Goal: Task Accomplishment & Management: Manage account settings

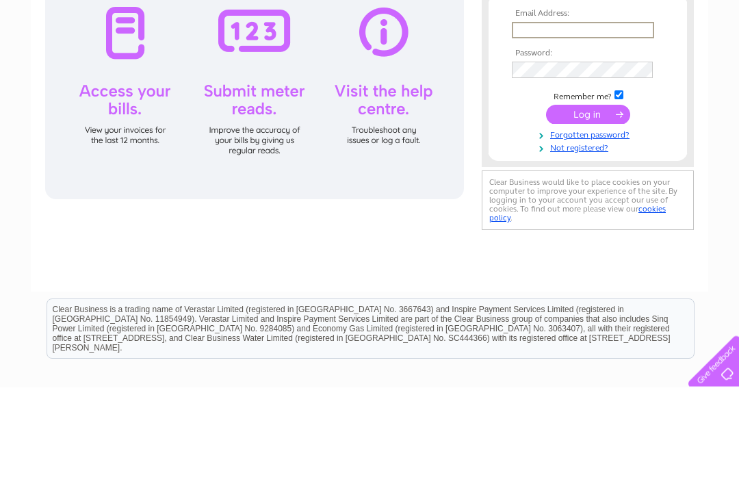
type input "[EMAIL_ADDRESS][DOMAIN_NAME]"
click at [588, 212] on input "submit" at bounding box center [588, 210] width 84 height 19
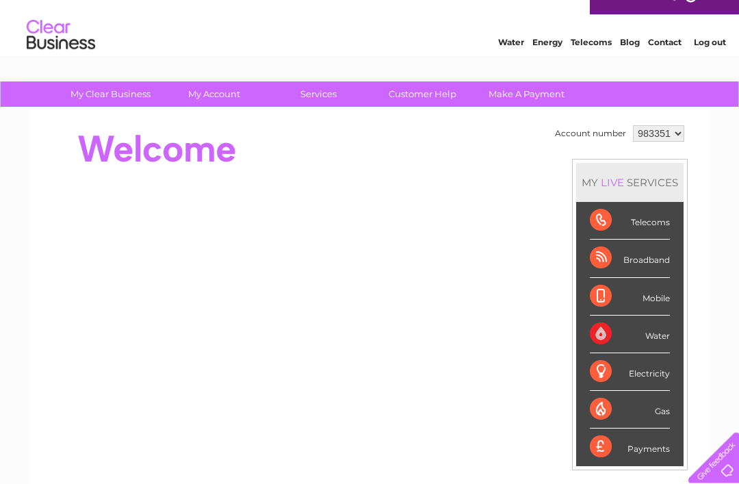
scroll to position [22, 0]
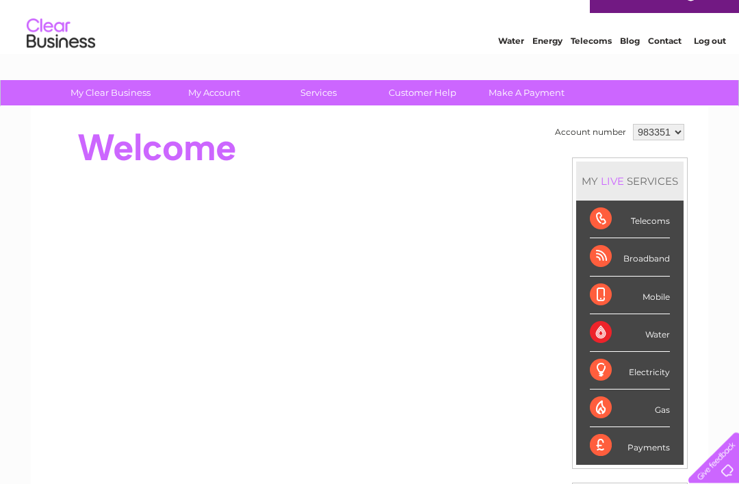
click at [635, 370] on div "Electricity" at bounding box center [630, 372] width 80 height 38
click at [644, 374] on div "Electricity" at bounding box center [630, 372] width 80 height 38
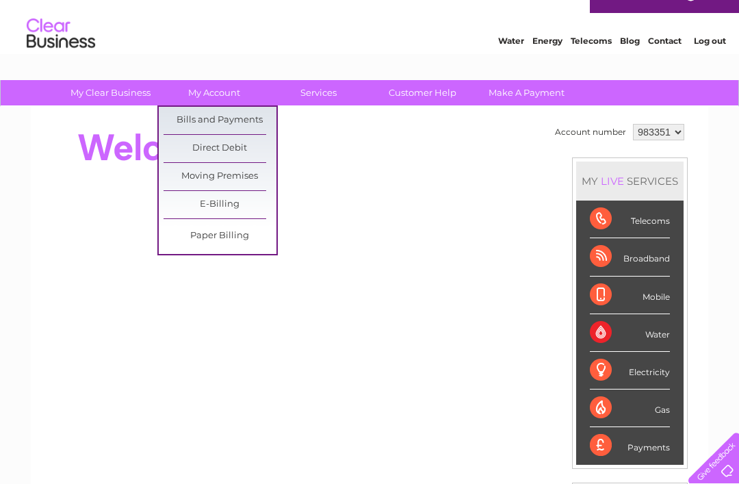
click at [223, 124] on link "Bills and Payments" at bounding box center [220, 120] width 113 height 27
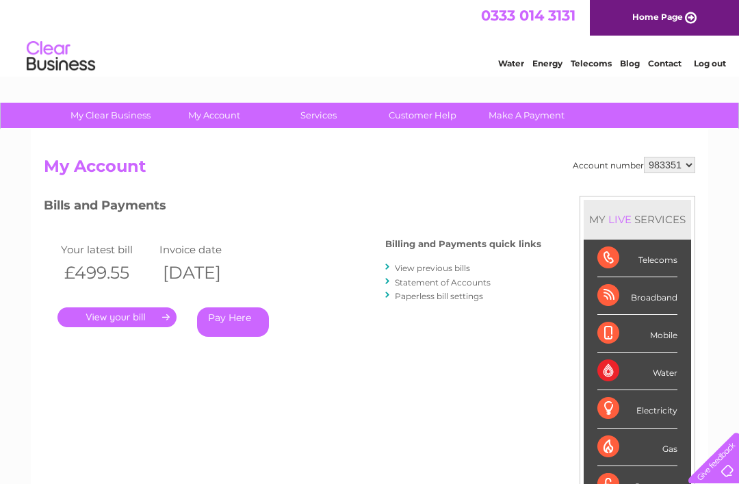
click at [437, 271] on link "View previous bills" at bounding box center [432, 268] width 75 height 10
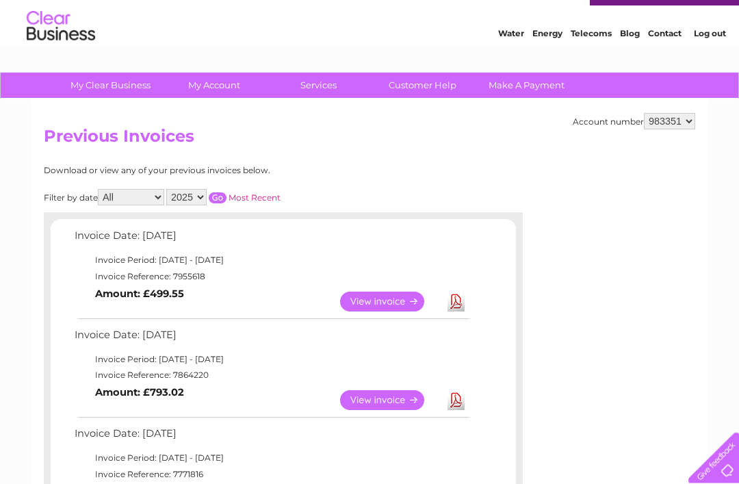
scroll to position [30, 0]
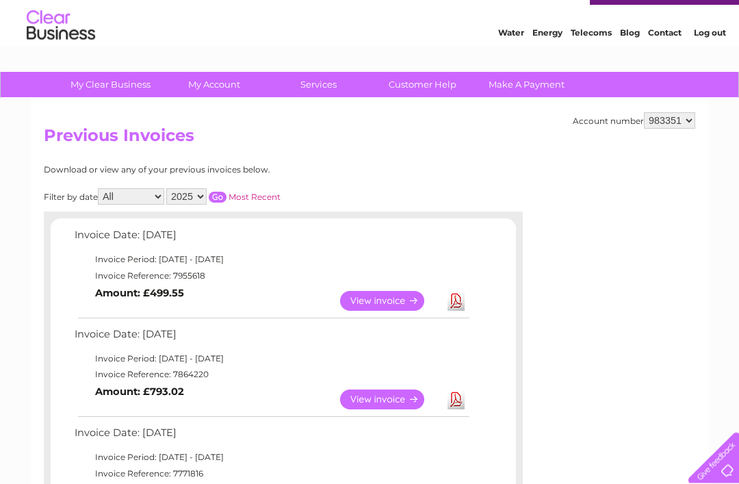
click at [400, 302] on link "View" at bounding box center [390, 302] width 101 height 20
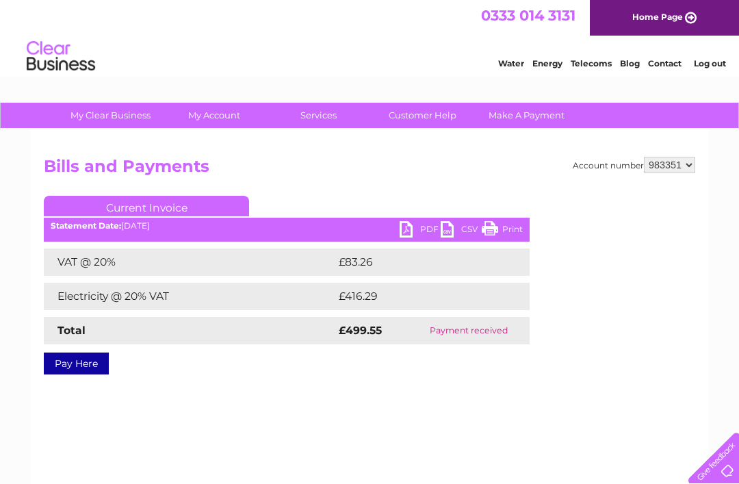
click at [408, 229] on link "PDF" at bounding box center [420, 231] width 41 height 20
